Goal: Task Accomplishment & Management: Complete application form

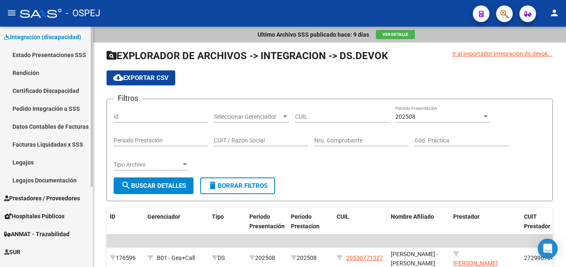
scroll to position [83, 0]
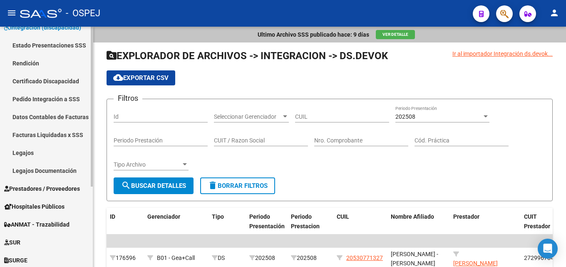
click at [49, 189] on span "Prestadores / Proveedores" at bounding box center [42, 188] width 76 height 9
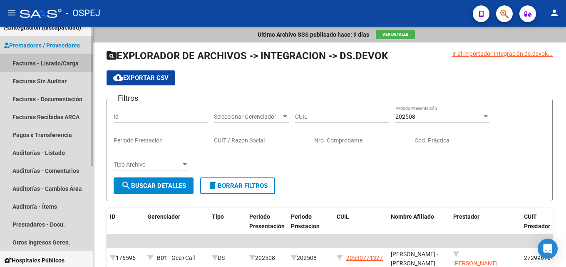
click at [28, 58] on link "Facturas - Listado/Carga" at bounding box center [46, 63] width 93 height 18
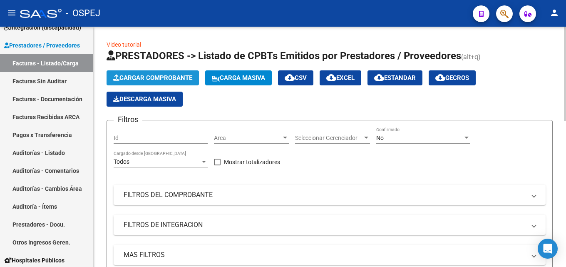
click at [153, 77] on span "Cargar Comprobante" at bounding box center [152, 77] width 79 height 7
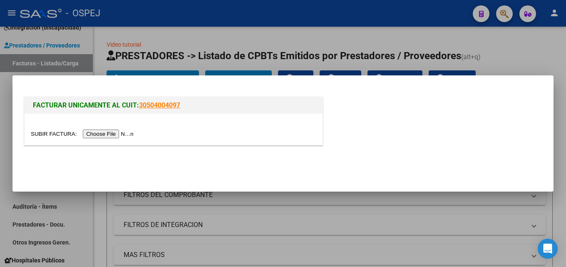
click at [113, 133] on input "file" at bounding box center [83, 133] width 105 height 9
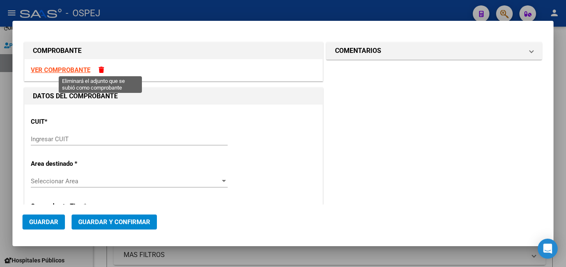
click at [101, 67] on span at bounding box center [101, 70] width 5 height 6
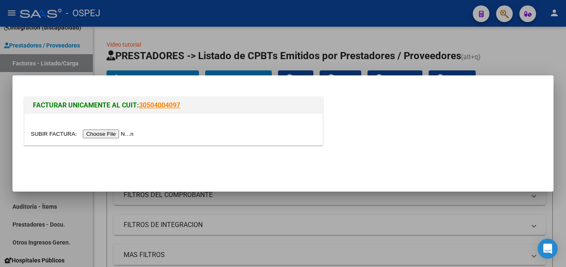
click at [131, 135] on input "file" at bounding box center [83, 133] width 105 height 9
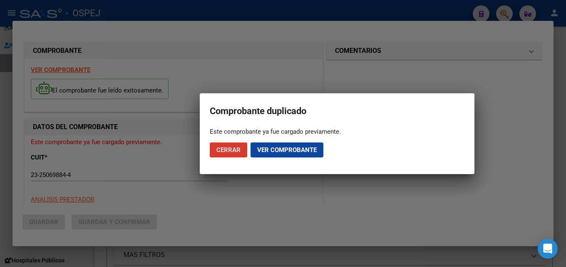
click at [274, 150] on span "Ver comprobante" at bounding box center [286, 149] width 59 height 7
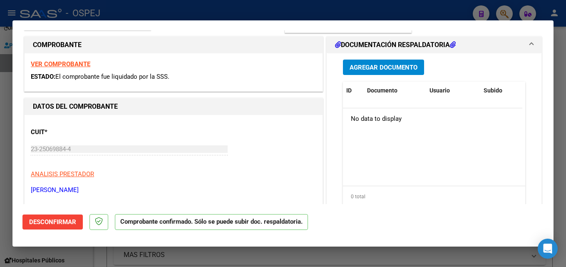
scroll to position [125, 0]
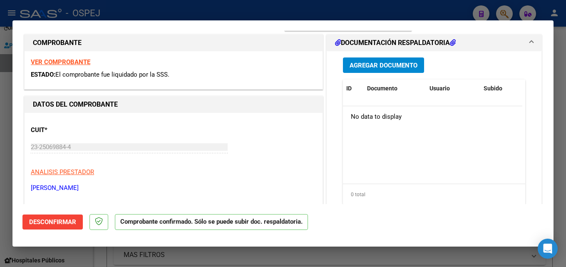
click at [68, 62] on strong "VER COMPROBANTE" at bounding box center [60, 61] width 59 height 7
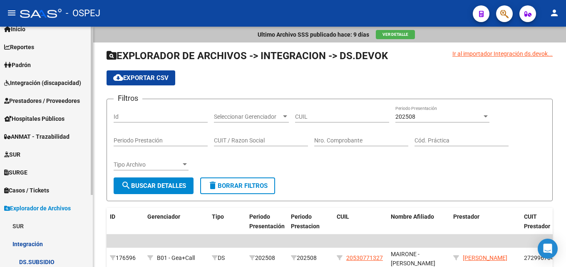
scroll to position [20, 0]
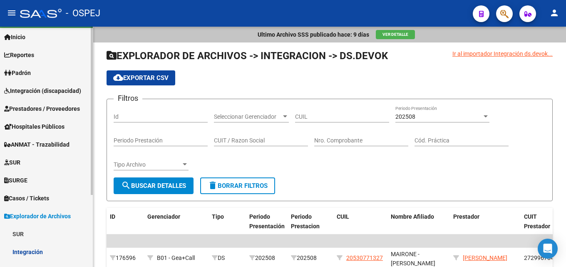
click at [47, 105] on span "Prestadores / Proveedores" at bounding box center [42, 108] width 76 height 9
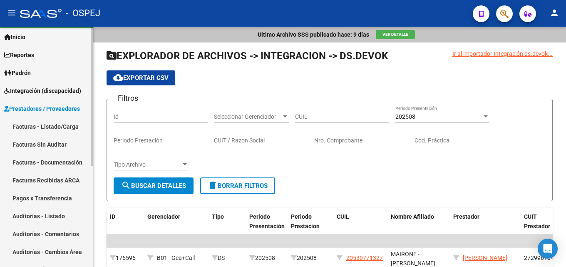
click at [40, 127] on link "Facturas - Listado/Carga" at bounding box center [46, 126] width 93 height 18
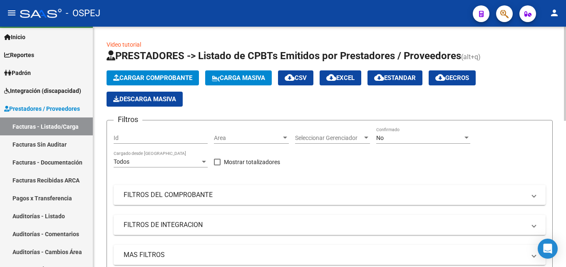
click at [181, 78] on span "Cargar Comprobante" at bounding box center [152, 77] width 79 height 7
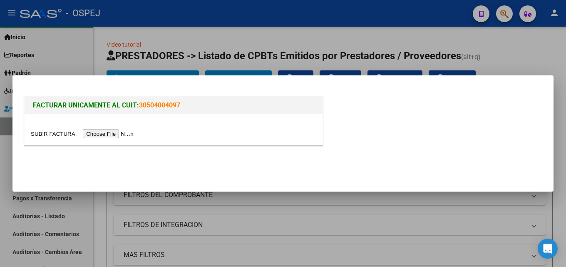
click at [112, 136] on input "file" at bounding box center [83, 133] width 105 height 9
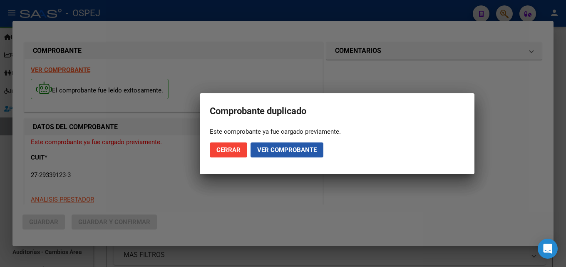
click at [271, 151] on span "Ver comprobante" at bounding box center [286, 149] width 59 height 7
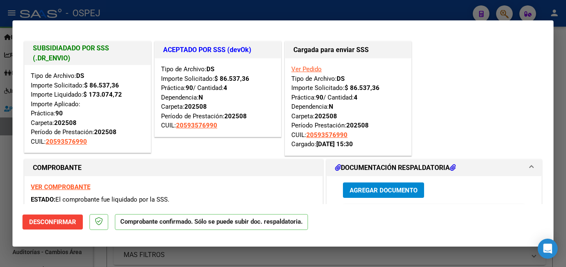
click at [213, 11] on div at bounding box center [283, 133] width 566 height 267
type input "$ 0,00"
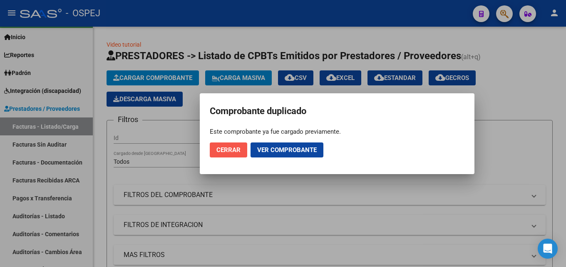
click at [232, 152] on span "Cerrar" at bounding box center [228, 149] width 24 height 7
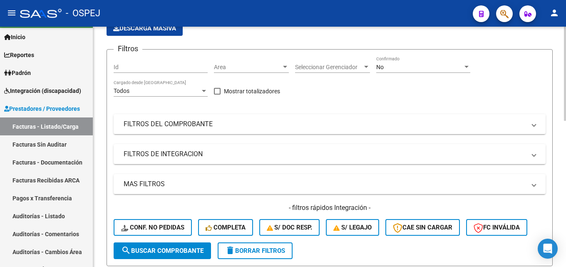
scroll to position [83, 0]
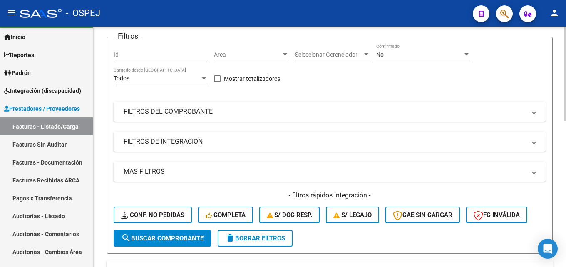
click at [409, 55] on div "No" at bounding box center [419, 54] width 86 height 7
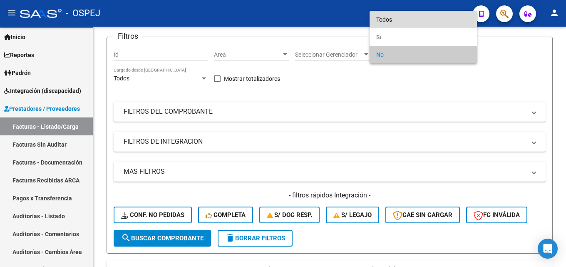
click at [399, 21] on span "Todos" at bounding box center [423, 19] width 94 height 17
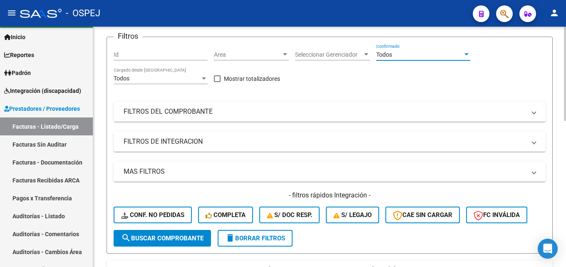
click at [245, 114] on mat-panel-title "FILTROS DEL COMPROBANTE" at bounding box center [325, 111] width 402 height 9
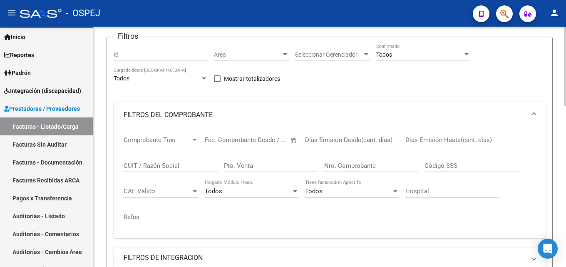
click at [347, 166] on input "Nro. Comprobante" at bounding box center [371, 165] width 94 height 7
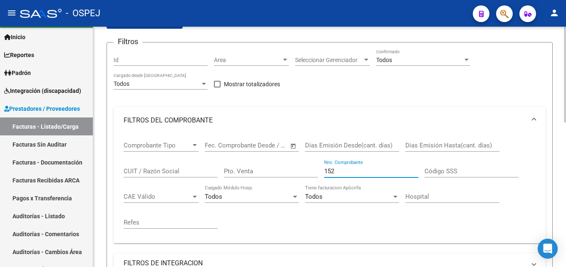
scroll to position [42, 0]
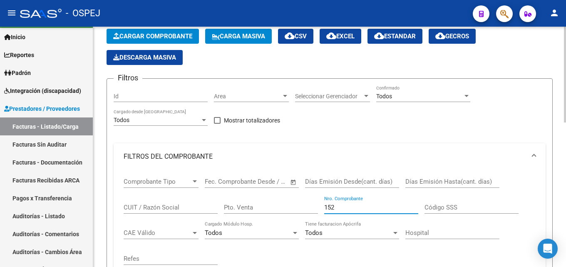
drag, startPoint x: 327, startPoint y: 206, endPoint x: 290, endPoint y: 201, distance: 37.3
click at [291, 205] on div "Comprobante Tipo Comprobante Tipo Fecha inicio – Fecha fin Fec. Comprobante Des…" at bounding box center [330, 221] width 412 height 103
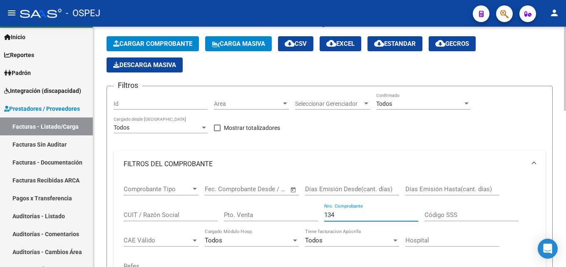
scroll to position [0, 0]
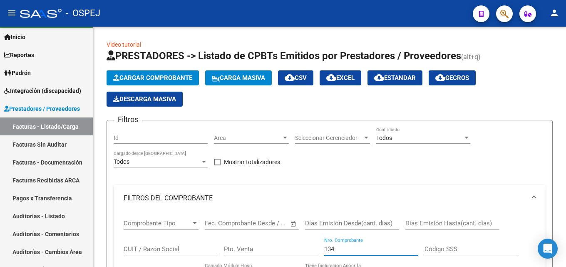
type input "134"
click at [141, 76] on span "Cargar Comprobante" at bounding box center [152, 77] width 79 height 7
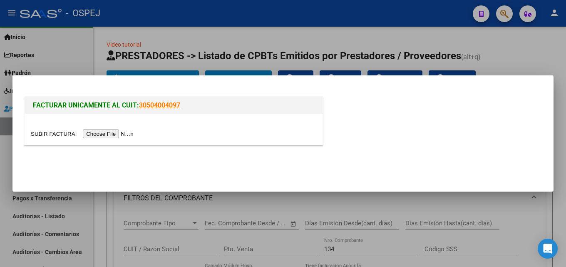
click at [112, 134] on input "file" at bounding box center [83, 133] width 105 height 9
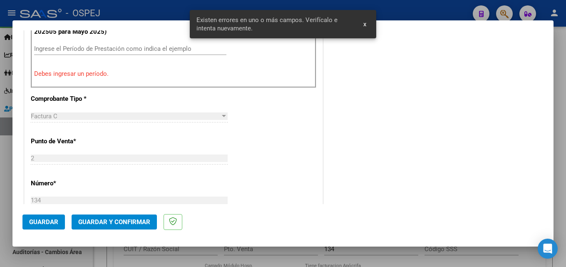
scroll to position [269, 0]
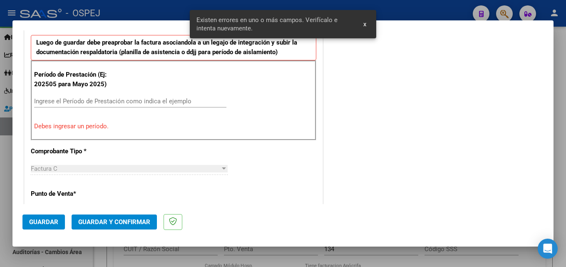
click at [83, 103] on input "Ingrese el Período de Prestación como indica el ejemplo" at bounding box center [130, 100] width 192 height 7
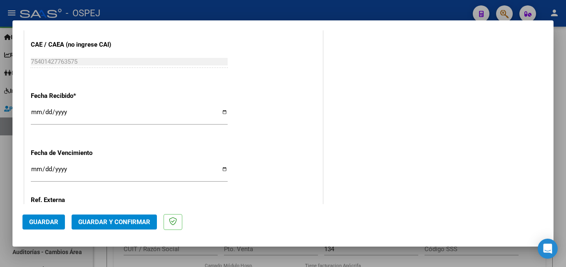
scroll to position [565, 0]
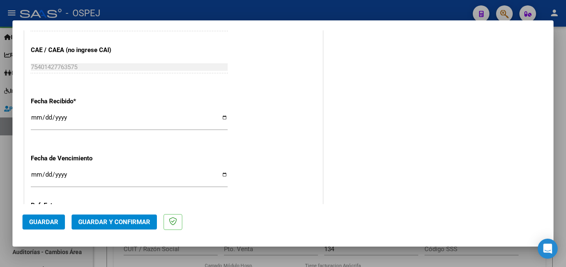
type input "202509"
click at [31, 222] on span "Guardar" at bounding box center [43, 221] width 29 height 7
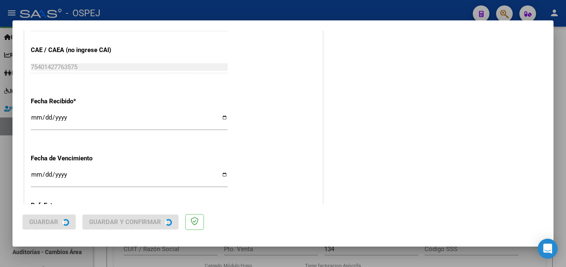
scroll to position [0, 0]
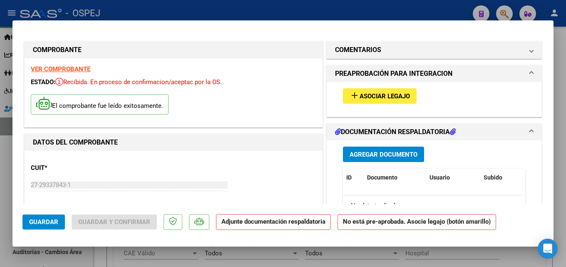
click at [383, 95] on span "Asociar Legajo" at bounding box center [384, 95] width 50 height 7
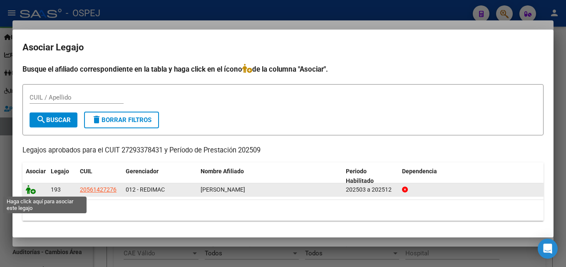
click at [35, 188] on icon at bounding box center [31, 189] width 10 height 9
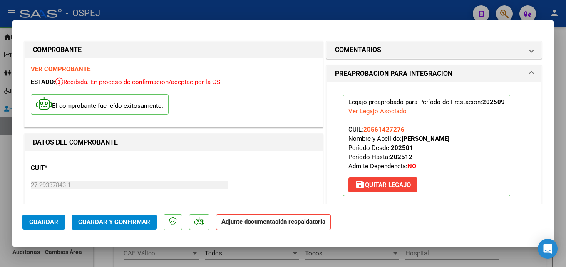
scroll to position [42, 0]
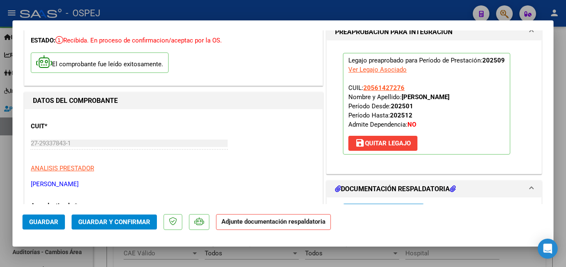
click at [118, 219] on span "Guardar y Confirmar" at bounding box center [114, 221] width 72 height 7
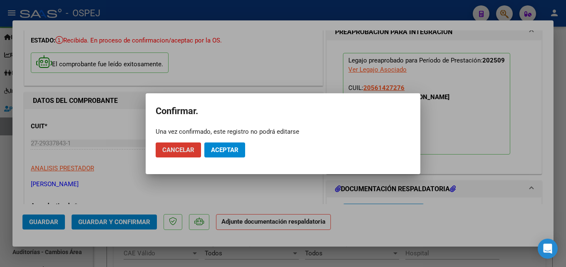
click at [222, 154] on button "Aceptar" at bounding box center [224, 149] width 41 height 15
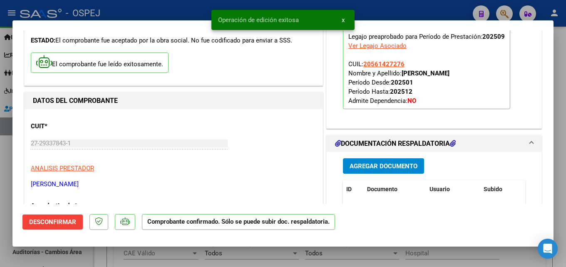
click at [144, 9] on div at bounding box center [283, 133] width 566 height 267
type input "$ 0,00"
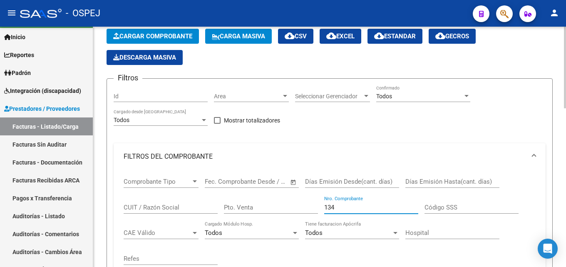
drag, startPoint x: 347, startPoint y: 205, endPoint x: 297, endPoint y: 205, distance: 49.5
click at [297, 205] on div "Comprobante Tipo Comprobante Tipo Fecha inicio – Fecha fin Fec. Comprobante Des…" at bounding box center [330, 221] width 412 height 103
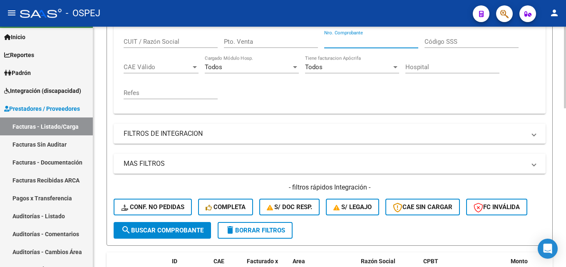
scroll to position [208, 0]
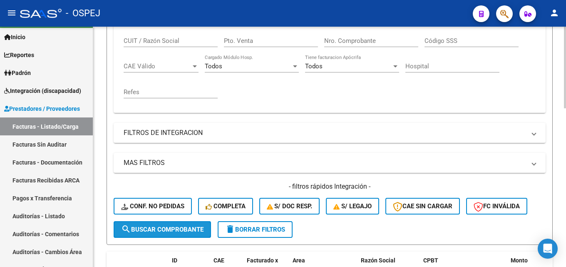
click at [136, 229] on span "search Buscar Comprobante" at bounding box center [162, 228] width 82 height 7
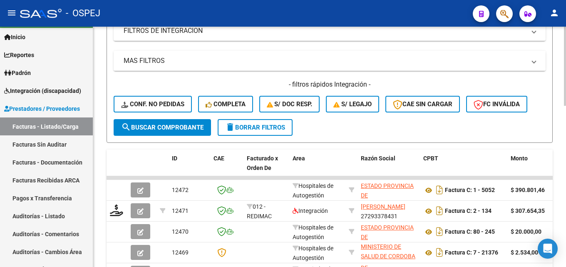
scroll to position [333, 0]
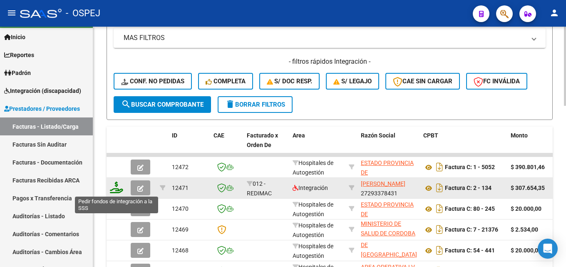
click at [119, 191] on icon at bounding box center [116, 187] width 13 height 12
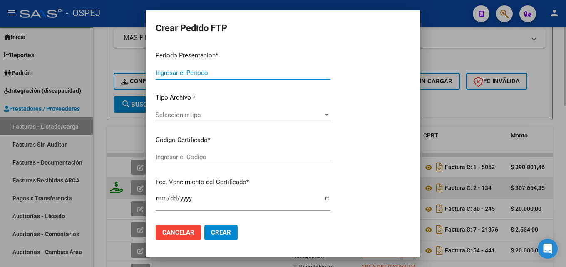
type input "202509"
type input "$ 307.654,35"
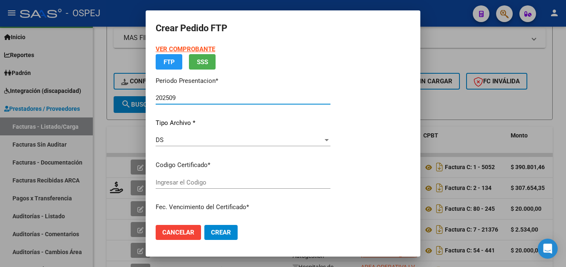
type input "arge02000561427272025012920300129sal"
type input "2030-01-29"
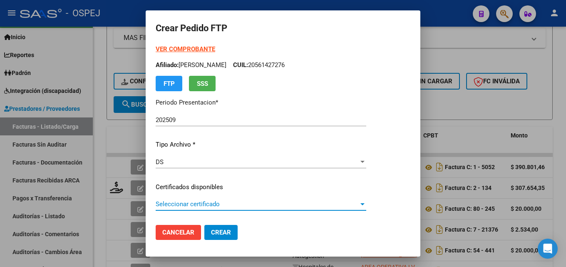
click at [227, 204] on span "Seleccionar certificado" at bounding box center [257, 203] width 203 height 7
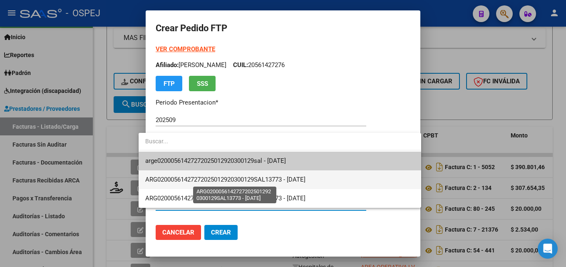
click at [222, 182] on span "ARG02000561427272025012920300129SAL13773 - 2025-01-29" at bounding box center [225, 178] width 160 height 7
type input "ARG02000561427272025012920300129SAL13773"
type input "2025-01-29"
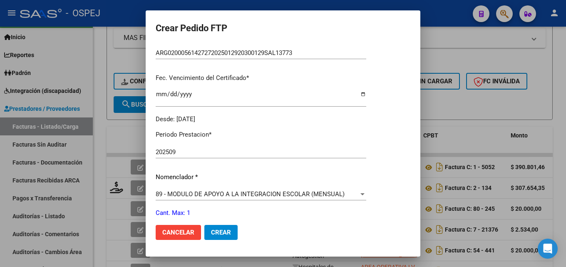
scroll to position [208, 0]
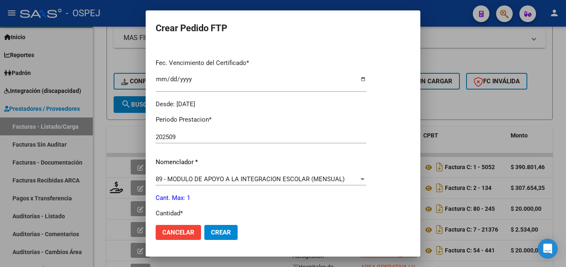
click at [364, 178] on div at bounding box center [362, 179] width 4 height 2
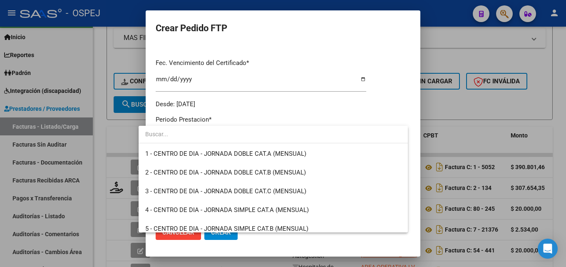
scroll to position [1622, 0]
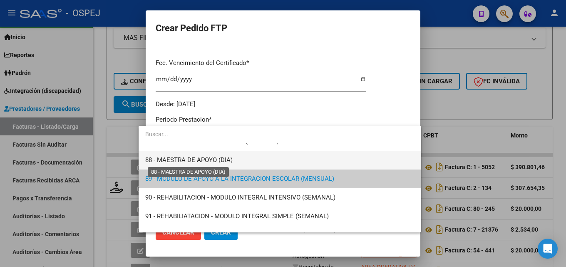
click at [222, 158] on span "88 - MAESTRA DE APOYO (DIA)" at bounding box center [188, 159] width 87 height 7
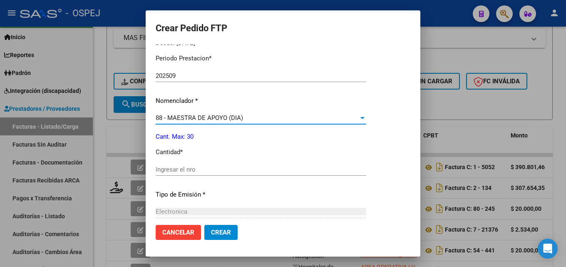
scroll to position [291, 0]
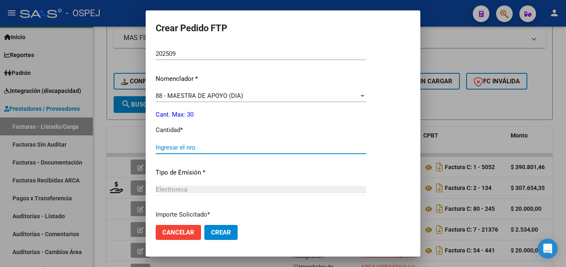
click at [174, 148] on input "Ingresar el nro" at bounding box center [261, 146] width 210 height 7
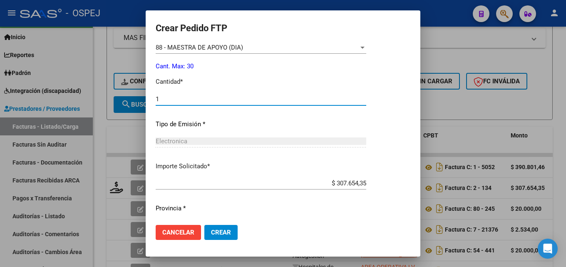
scroll to position [361, 0]
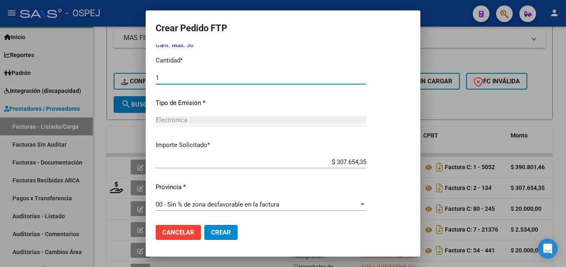
type input "1"
click at [211, 234] on span "Crear" at bounding box center [221, 231] width 20 height 7
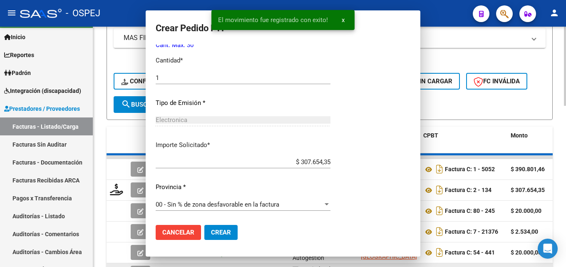
scroll to position [0, 0]
